Goal: Task Accomplishment & Management: Use online tool/utility

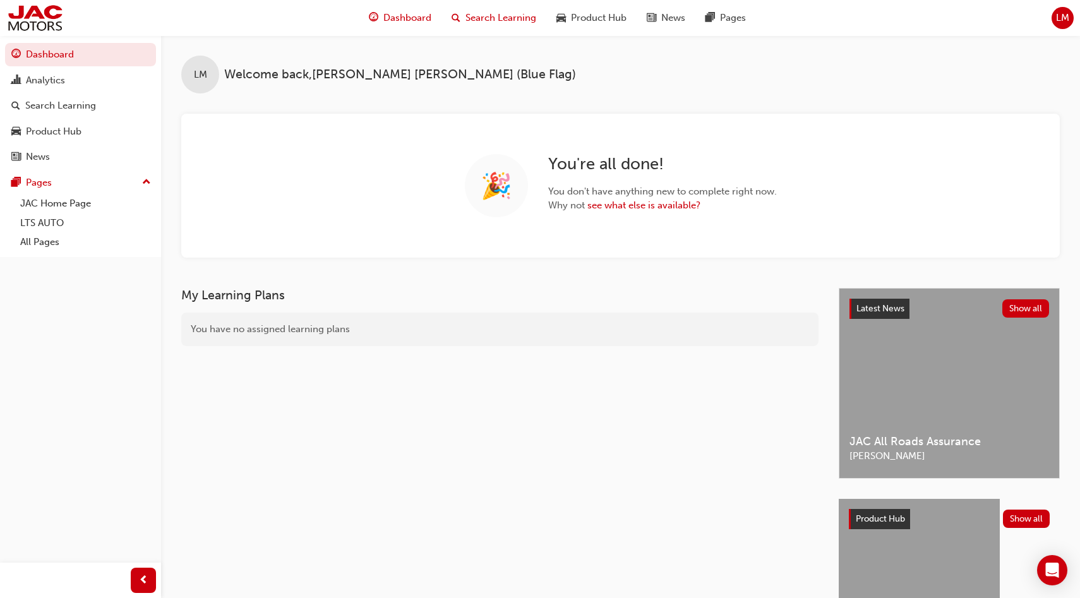
click at [504, 15] on span "Search Learning" at bounding box center [500, 18] width 71 height 15
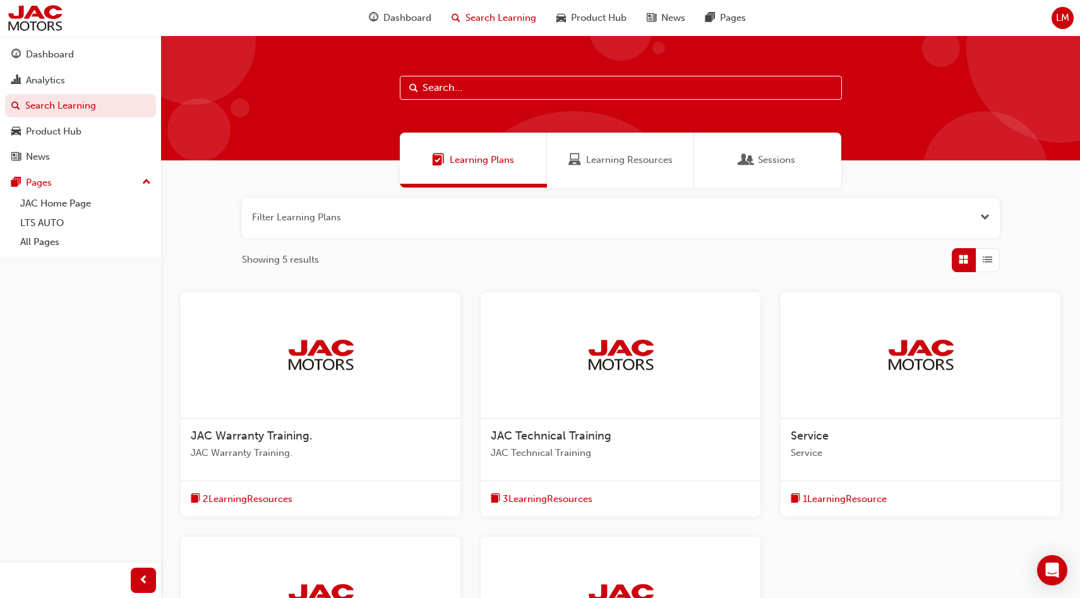
click at [618, 160] on span "Learning Resources" at bounding box center [629, 160] width 87 height 15
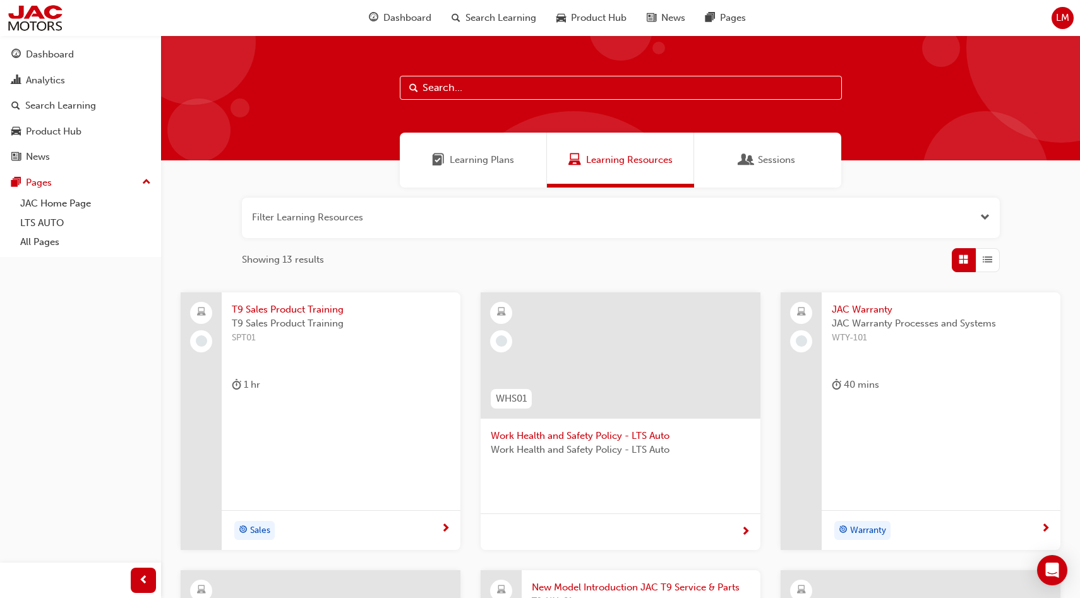
click at [1066, 16] on span "LM" at bounding box center [1062, 18] width 13 height 15
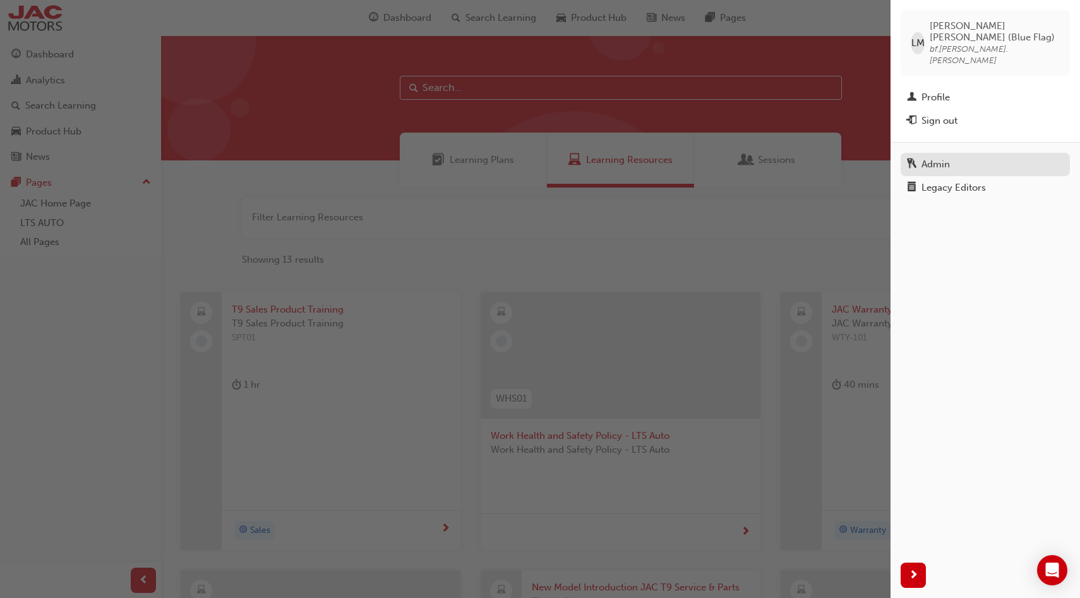
click at [934, 157] on div "Admin" at bounding box center [935, 164] width 28 height 15
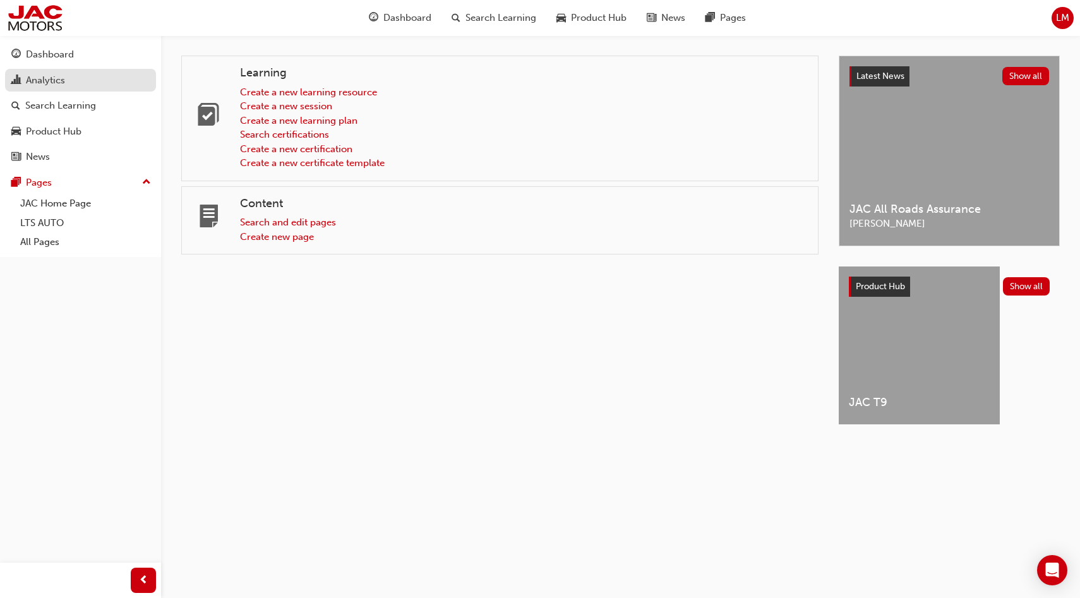
click at [78, 92] on link "Analytics" at bounding box center [80, 80] width 151 height 23
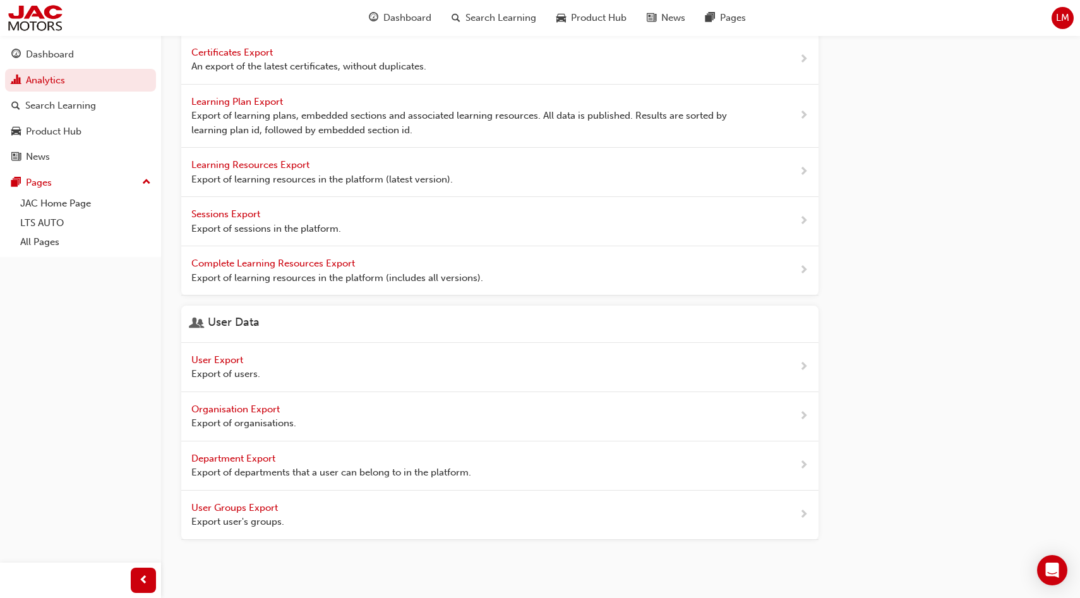
scroll to position [445, 0]
click at [260, 403] on span "Organisation Export" at bounding box center [236, 406] width 91 height 11
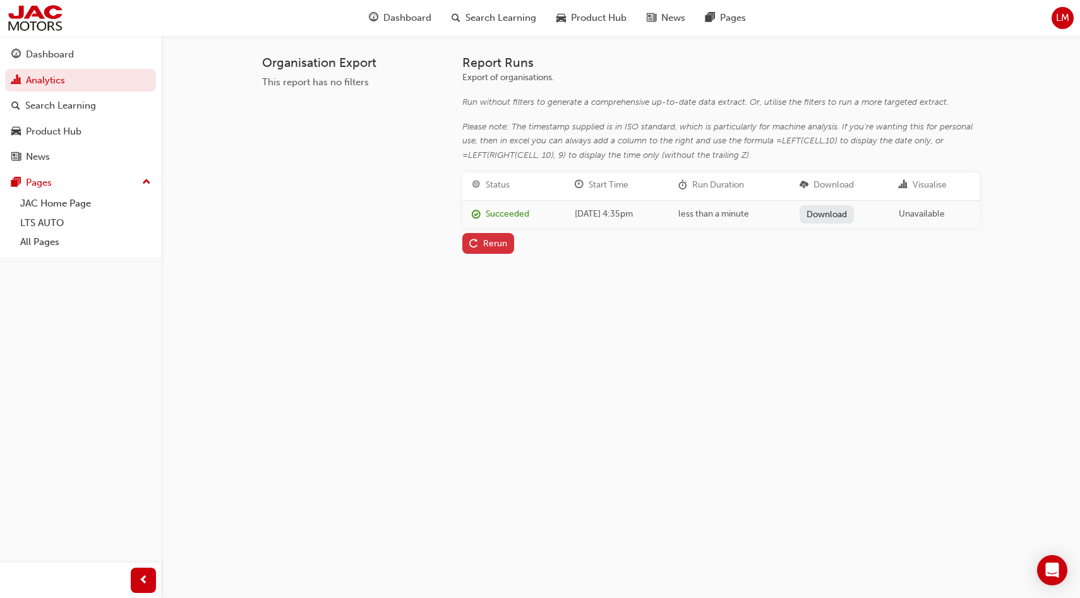
click at [496, 244] on div "Rerun" at bounding box center [495, 243] width 24 height 11
click at [845, 213] on link "Download" at bounding box center [826, 214] width 55 height 18
